Goal: Task Accomplishment & Management: Manage account settings

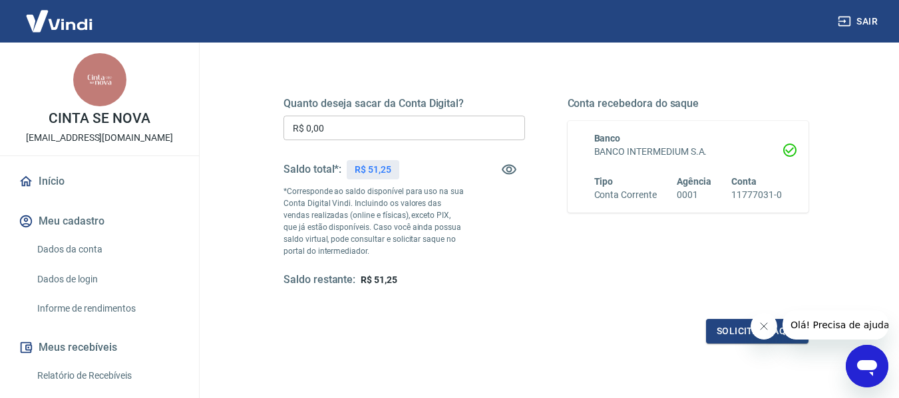
scroll to position [169, 0]
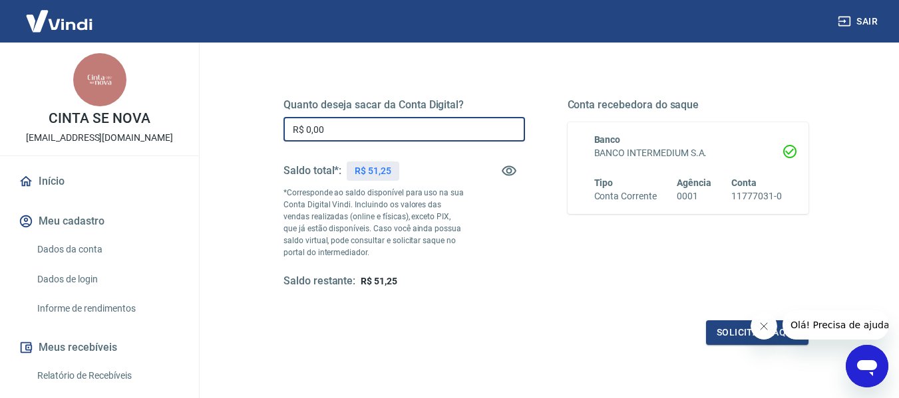
click at [335, 132] on input "R$ 0,00" at bounding box center [403, 129] width 241 height 25
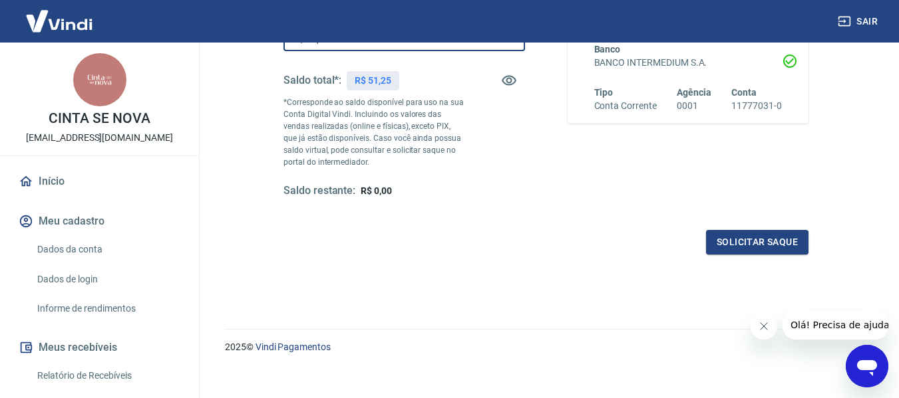
scroll to position [271, 0]
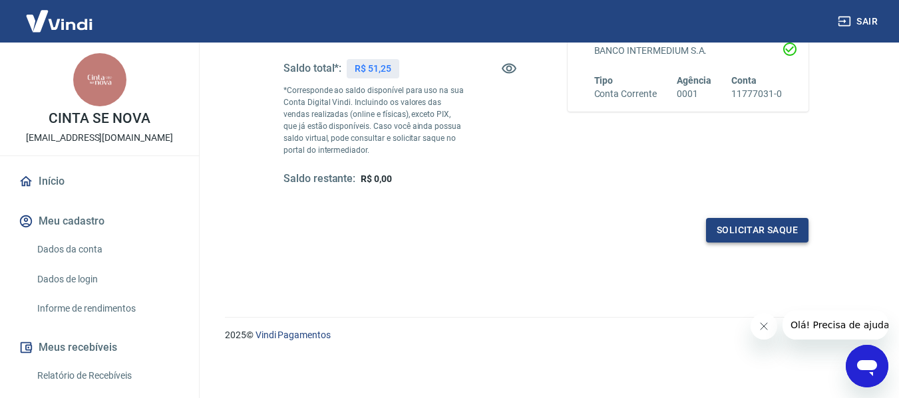
type input "R$ 51,25"
click at [760, 230] on button "Solicitar saque" at bounding box center [757, 230] width 102 height 25
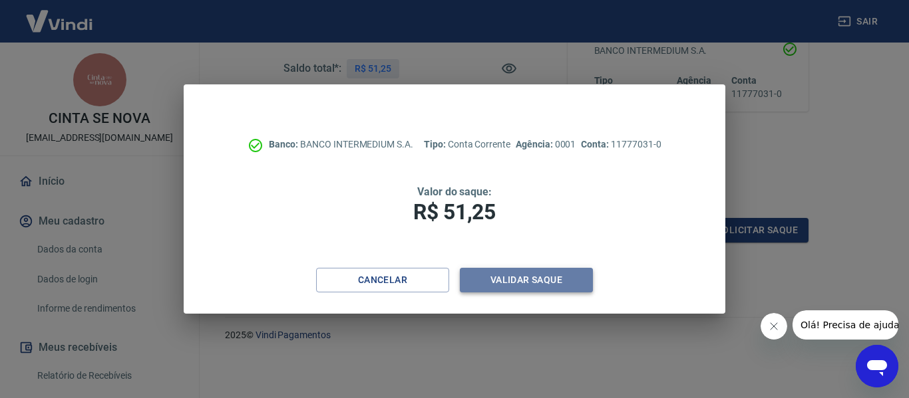
click at [541, 281] on button "Validar saque" at bounding box center [526, 280] width 133 height 25
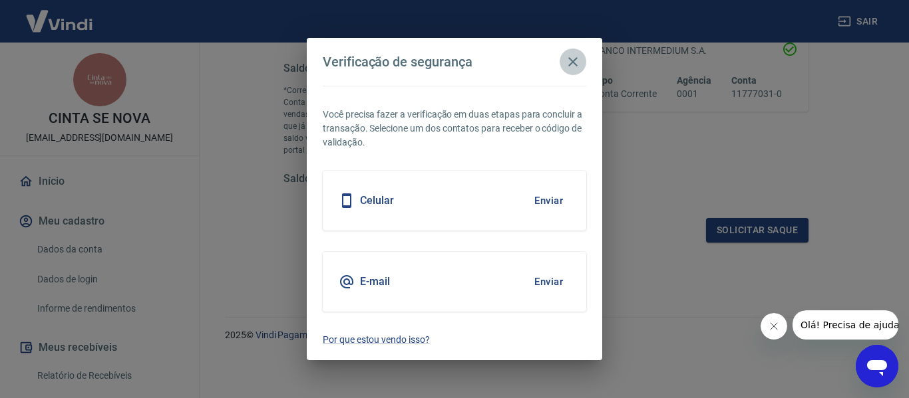
click at [577, 61] on icon "button" at bounding box center [573, 62] width 16 height 16
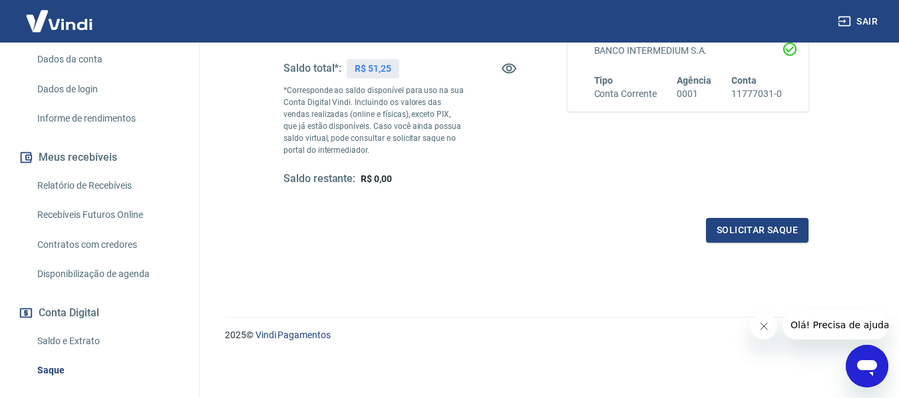
scroll to position [196, 0]
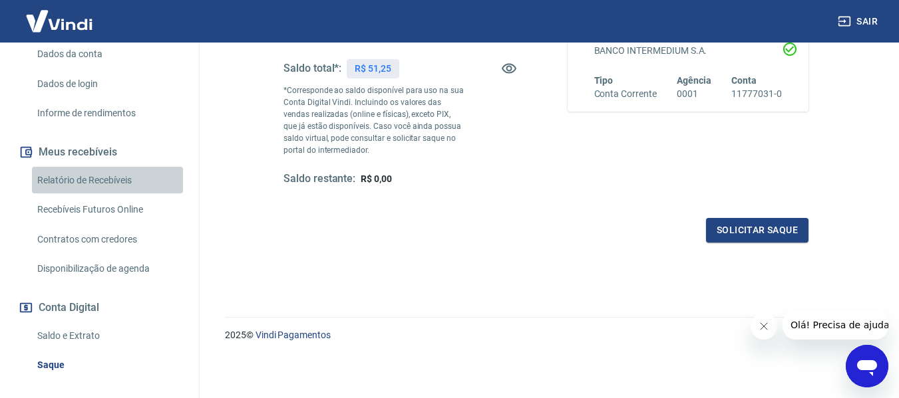
click at [125, 181] on link "Relatório de Recebíveis" at bounding box center [107, 180] width 151 height 27
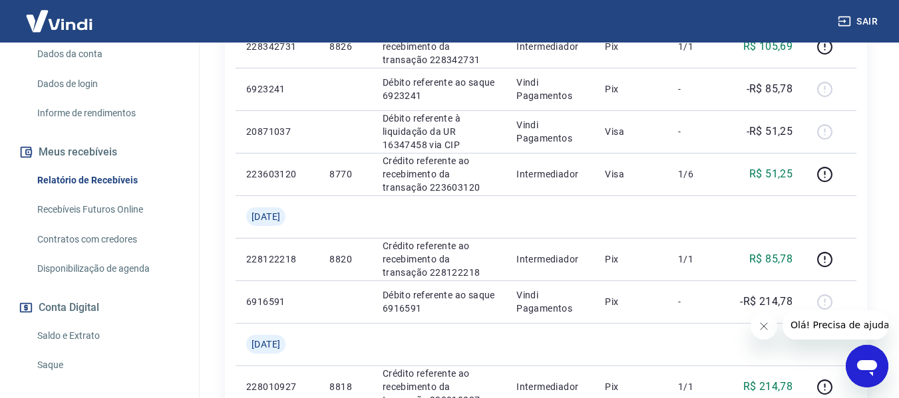
scroll to position [425, 0]
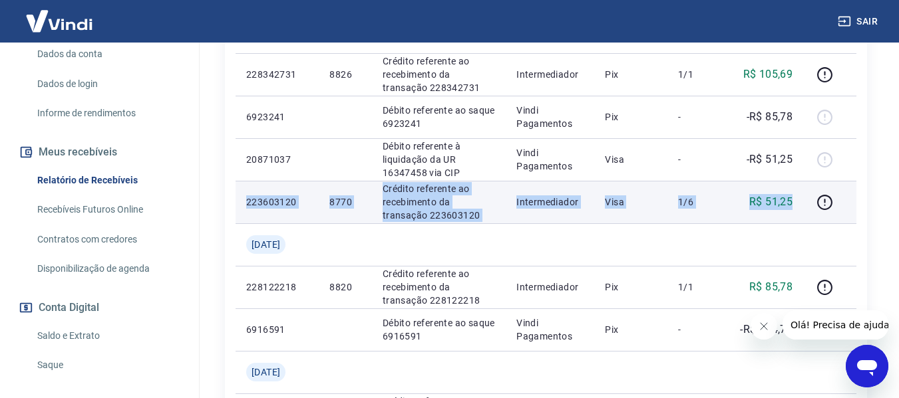
drag, startPoint x: 244, startPoint y: 200, endPoint x: 792, endPoint y: 202, distance: 547.4
click at [792, 202] on tr "223603120 8770 Crédito referente ao recebimento da transação 223603120 Intermed…" at bounding box center [545, 202] width 621 height 43
copy tr "223603120 8770 Crédito referente ao recebimento da transação 223603120 Intermed…"
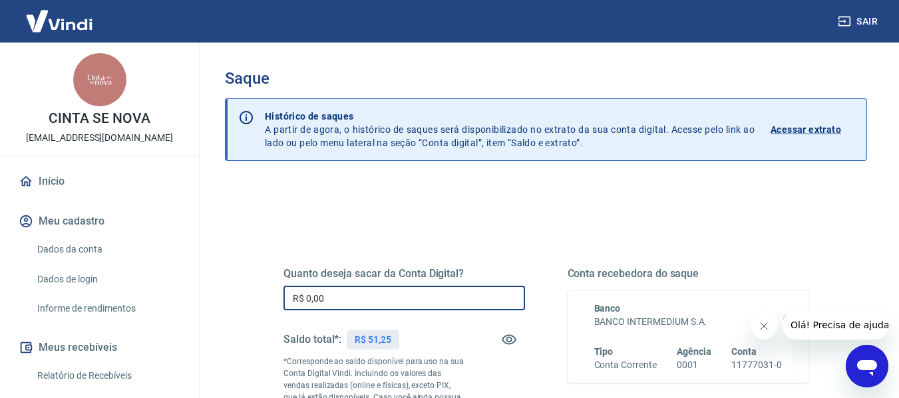
click at [411, 288] on input "R$ 0,00" at bounding box center [403, 298] width 241 height 25
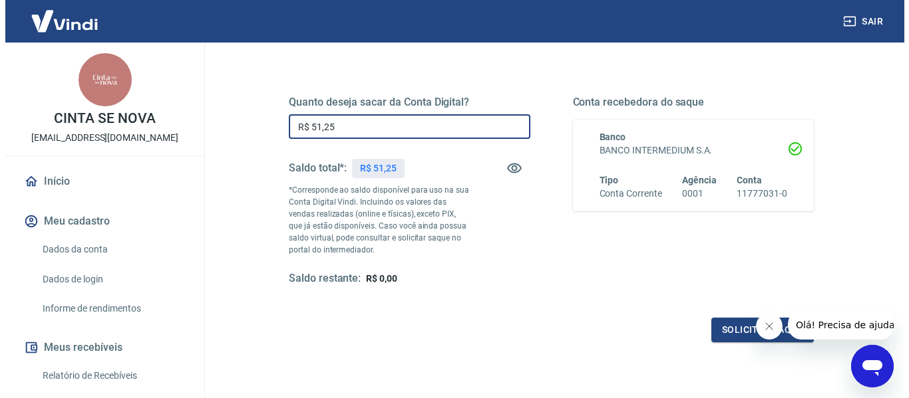
scroll to position [182, 0]
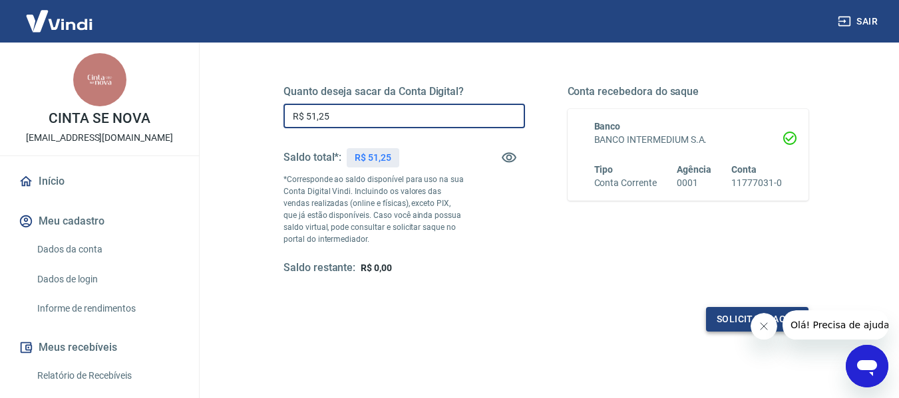
type input "R$ 51,25"
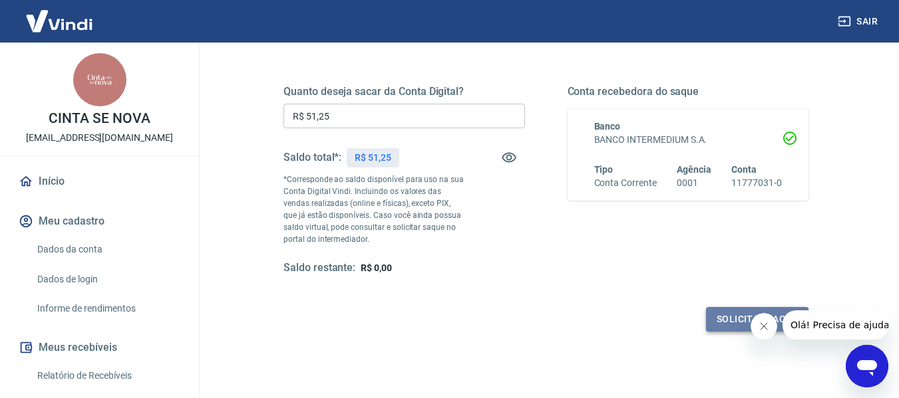
click at [734, 317] on button "Solicitar saque" at bounding box center [757, 319] width 102 height 25
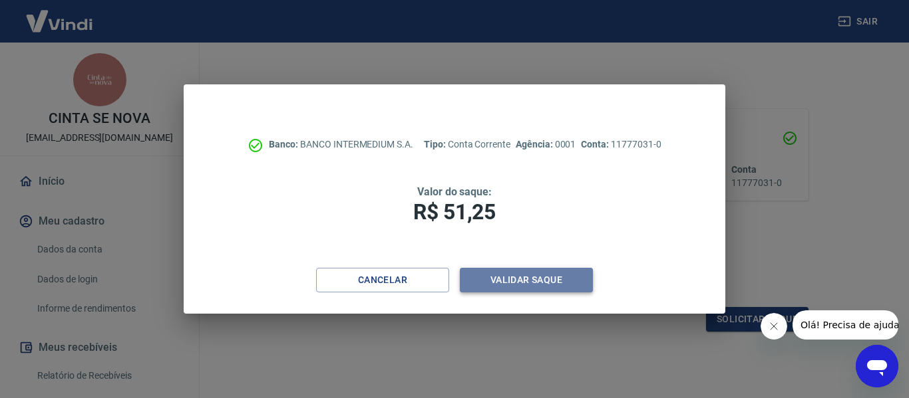
click at [523, 281] on button "Validar saque" at bounding box center [526, 280] width 133 height 25
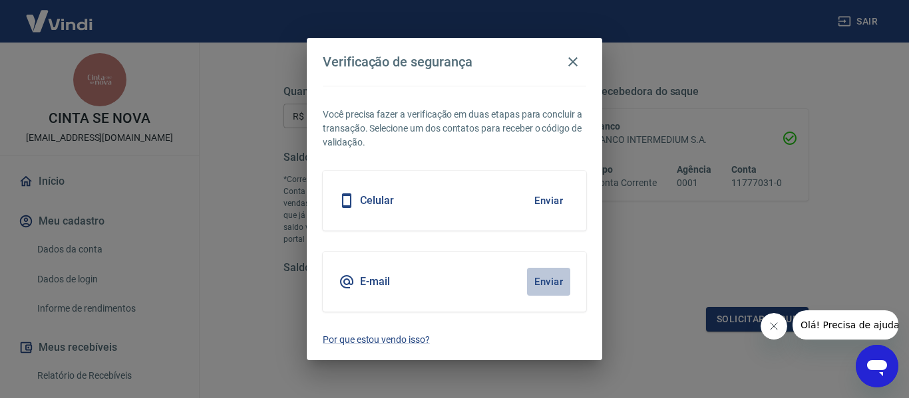
click at [550, 281] on button "Enviar" at bounding box center [548, 282] width 43 height 28
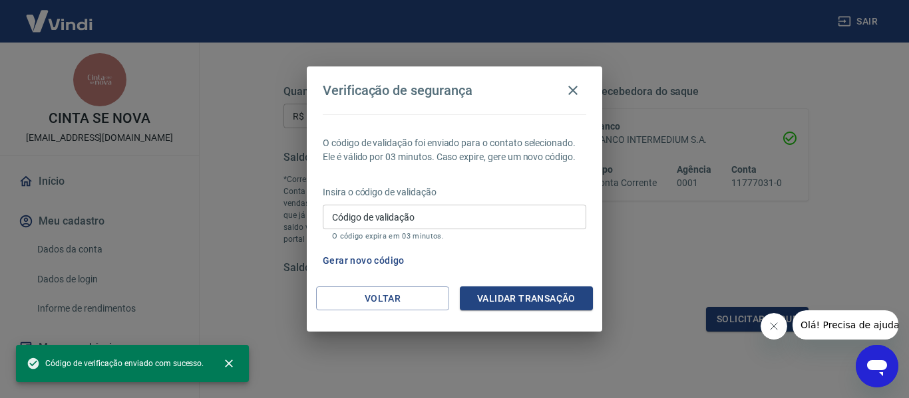
click at [415, 212] on input "Código de validação" at bounding box center [454, 217] width 263 height 25
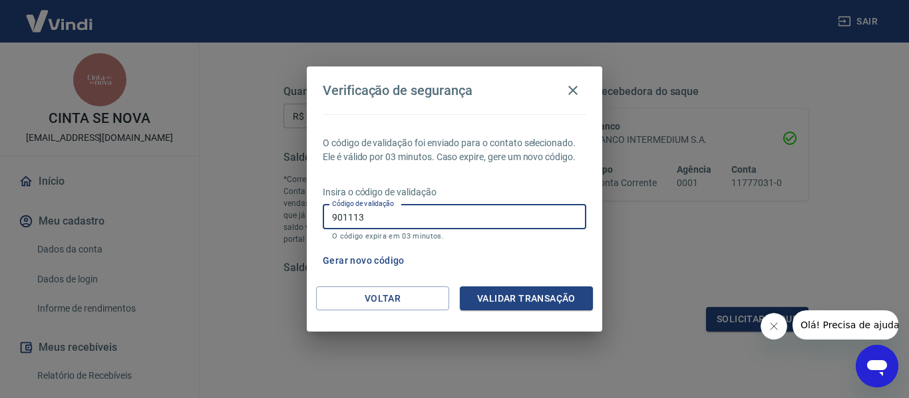
type input "901113"
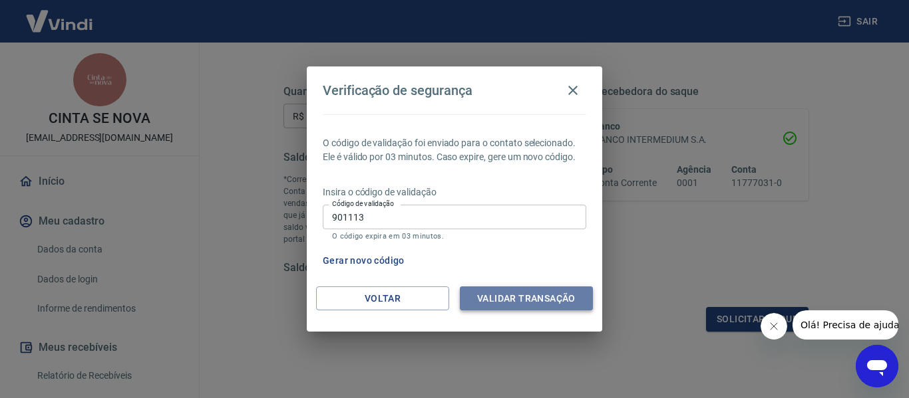
click at [515, 300] on button "Validar transação" at bounding box center [526, 299] width 133 height 25
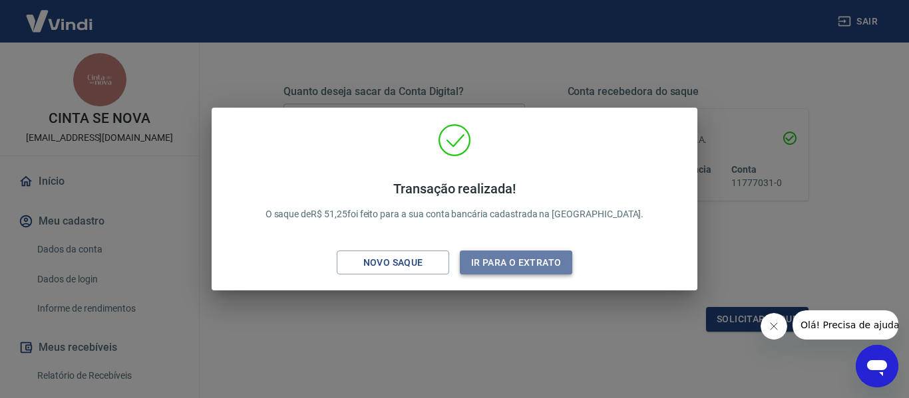
click at [536, 261] on button "Ir para o extrato" at bounding box center [516, 263] width 112 height 25
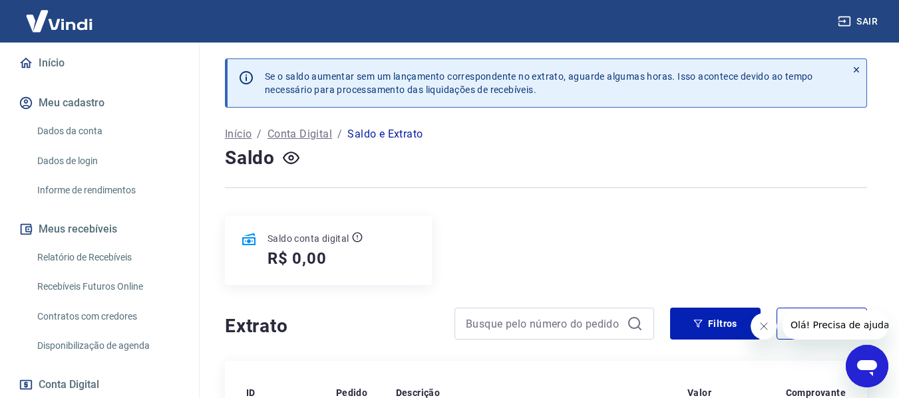
scroll to position [130, 0]
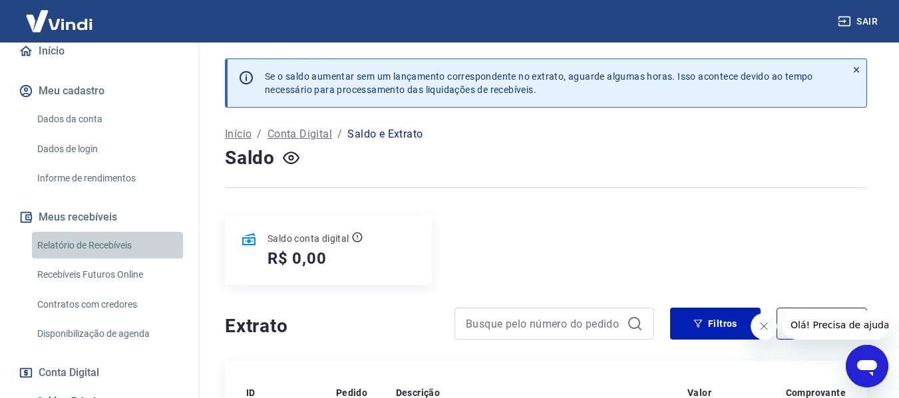
click at [124, 248] on link "Relatório de Recebíveis" at bounding box center [107, 245] width 151 height 27
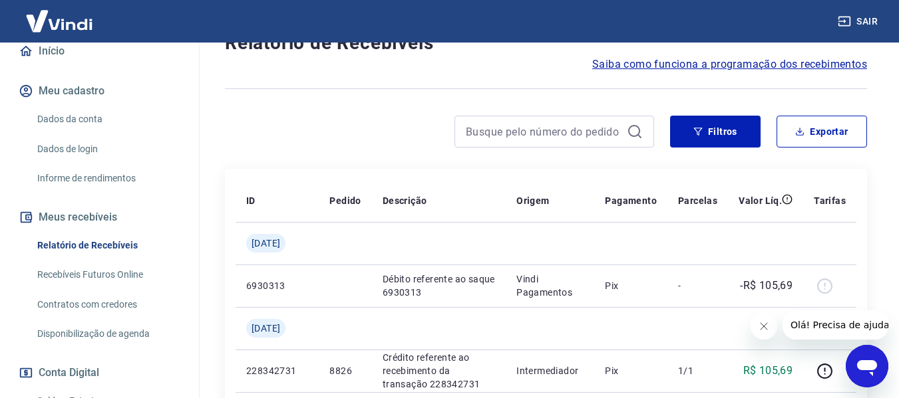
scroll to position [116, 0]
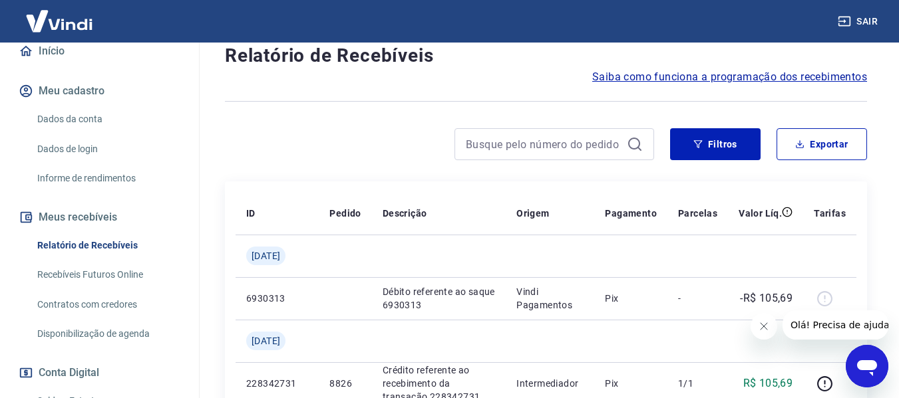
click at [86, 245] on link "Relatório de Recebíveis" at bounding box center [107, 245] width 151 height 27
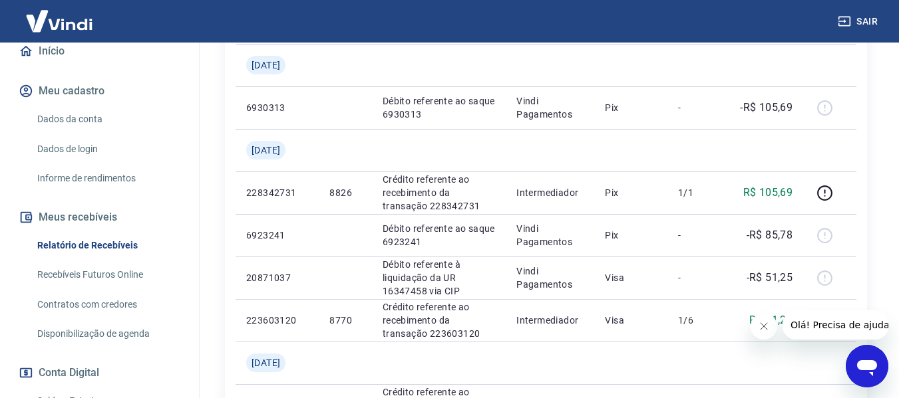
scroll to position [309, 0]
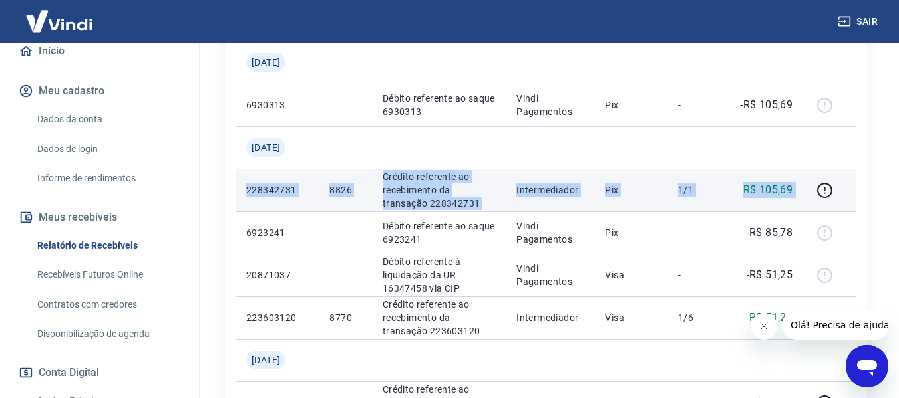
drag, startPoint x: 243, startPoint y: 188, endPoint x: 806, endPoint y: 178, distance: 563.5
click at [806, 178] on tr "228342731 8826 Crédito referente ao recebimento da transação 228342731 Intermed…" at bounding box center [545, 190] width 621 height 43
copy tr "228342731 8826 Crédito referente ao recebimento da transação 228342731 Intermed…"
